Goal: Task Accomplishment & Management: Manage account settings

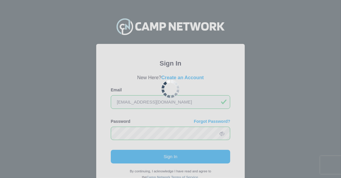
click at [276, 46] on div at bounding box center [170, 89] width 341 height 178
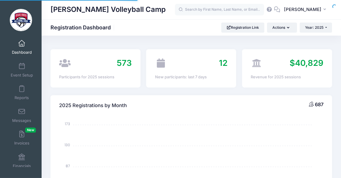
select select
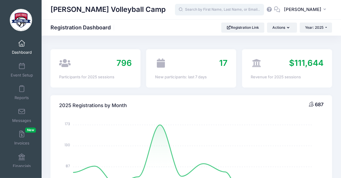
click at [254, 12] on input "text" at bounding box center [219, 10] width 89 height 12
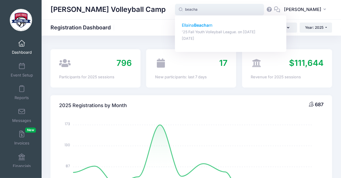
click at [246, 30] on p "'25 Fall Youth Volleyball League. on Sep-02, 2025" at bounding box center [231, 32] width 98 height 6
type input "Ellaina Beacham ('25 Fall Youth Volleyball League., Sep-02, 2025)"
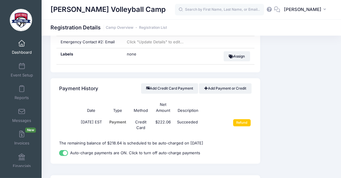
scroll to position [363, 0]
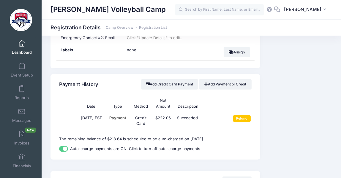
click at [64, 150] on input "Auto-charge payments are ON. Click to turn off auto-charge payments" at bounding box center [63, 149] width 9 height 6
checkbox input "false"
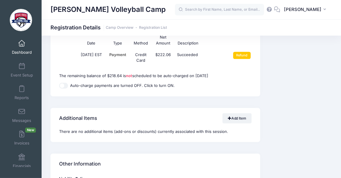
scroll to position [429, 0]
